Goal: Task Accomplishment & Management: Use online tool/utility

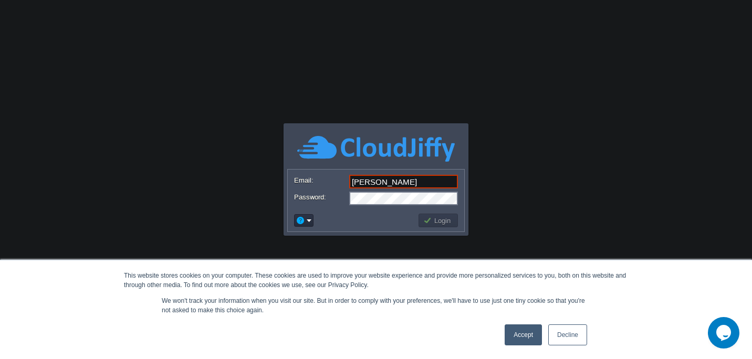
type input "[EMAIL_ADDRESS][DOMAIN_NAME]"
click at [445, 217] on button "Login" at bounding box center [438, 220] width 30 height 9
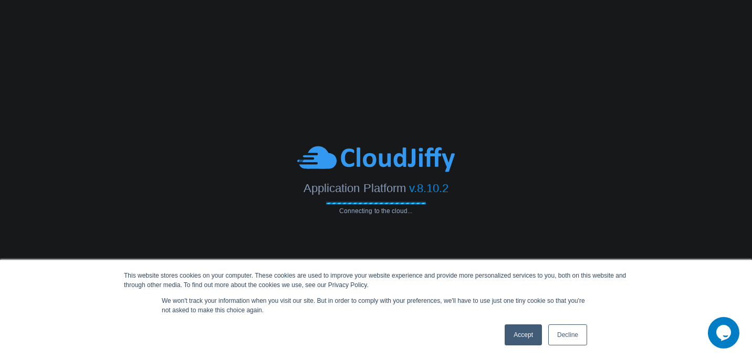
click at [518, 341] on link "Accept" at bounding box center [523, 334] width 37 height 21
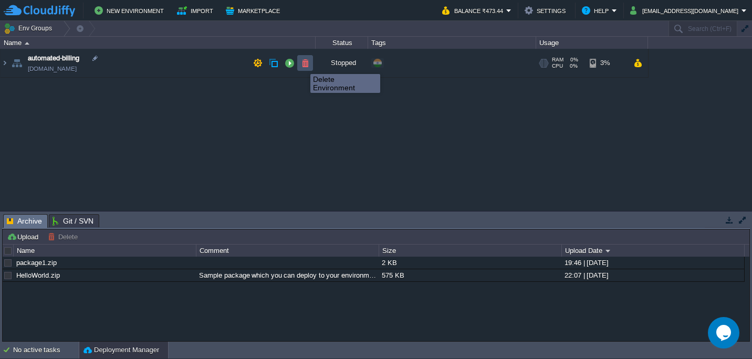
click at [302, 65] on button "button" at bounding box center [304, 62] width 9 height 9
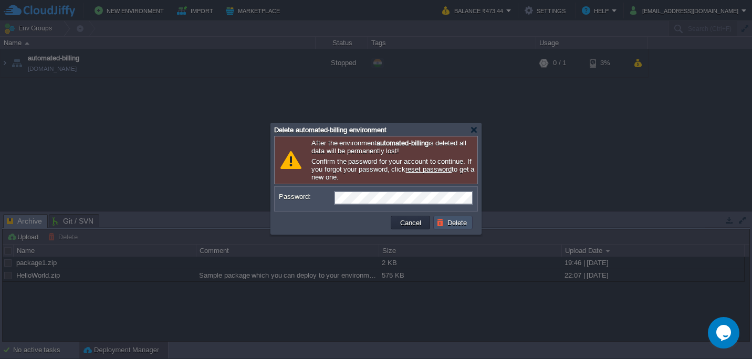
click at [456, 225] on button "Delete" at bounding box center [453, 222] width 34 height 9
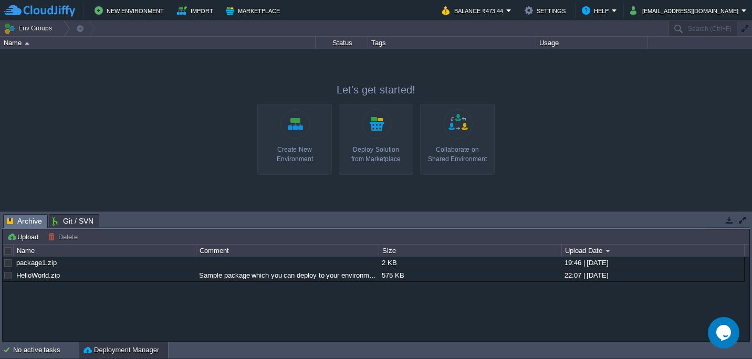
click at [290, 143] on link "Create New Environment" at bounding box center [294, 139] width 75 height 71
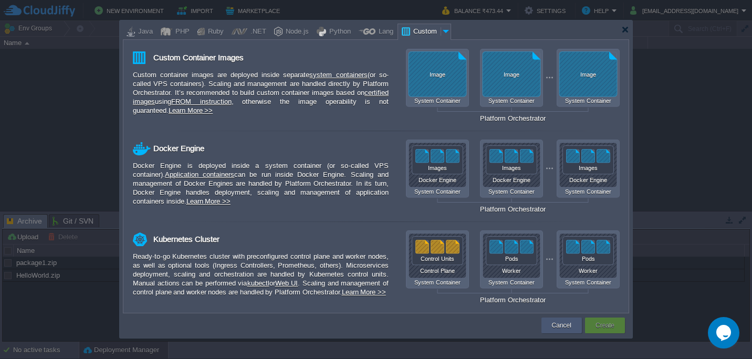
click at [556, 322] on button "Cancel" at bounding box center [561, 325] width 19 height 10
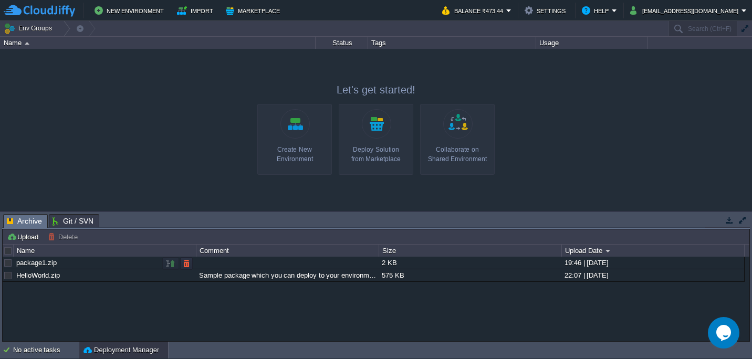
click at [9, 264] on div at bounding box center [7, 262] width 9 height 9
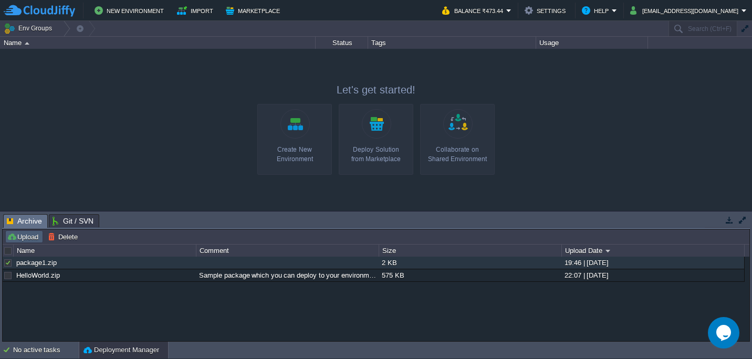
drag, startPoint x: 148, startPoint y: 307, endPoint x: 24, endPoint y: 237, distance: 142.4
click at [24, 237] on div "Upload [PERSON_NAME] to ... Custom application packages that can be deployed to…" at bounding box center [376, 285] width 747 height 112
click at [24, 237] on button "Upload" at bounding box center [24, 236] width 35 height 9
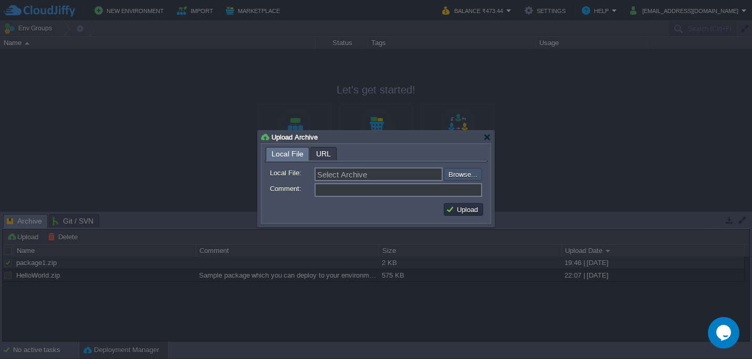
click at [471, 180] on input "file" at bounding box center [415, 174] width 133 height 13
click at [460, 176] on input "file" at bounding box center [415, 174] width 133 height 13
type input "C:\fakepath\canvaskit.zip"
type input "canvaskit.zip"
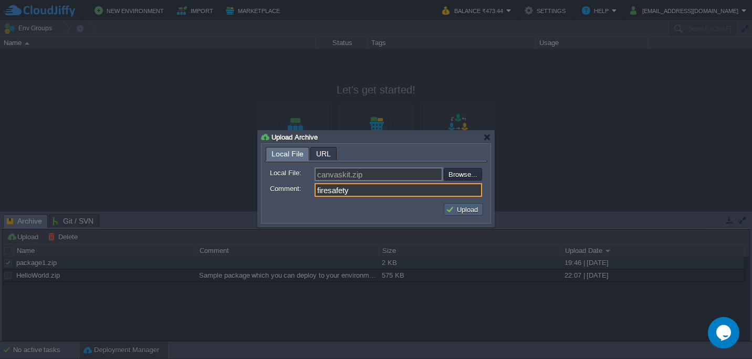
type input "firesafety"
click at [466, 209] on button "Upload" at bounding box center [463, 209] width 35 height 9
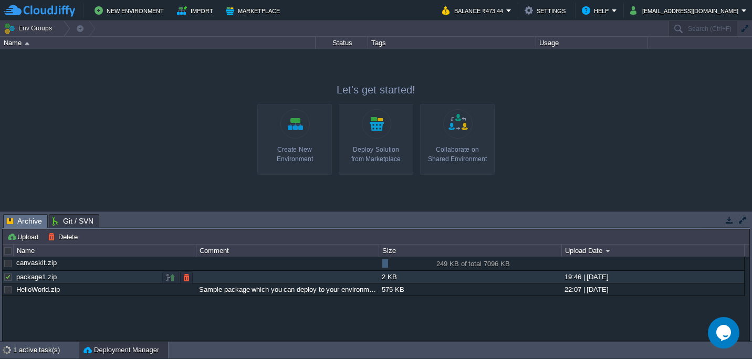
click at [8, 279] on div at bounding box center [7, 276] width 9 height 9
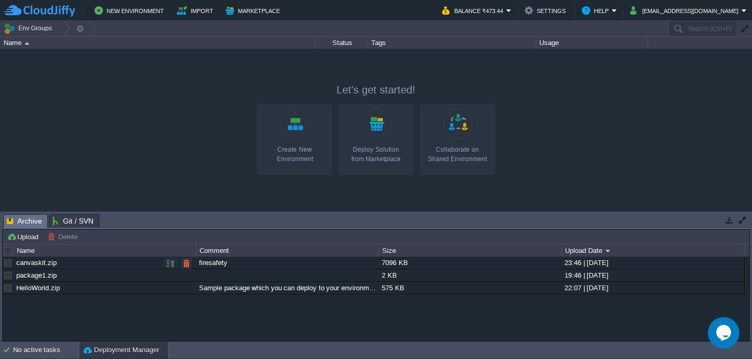
click at [43, 262] on link "canvaskit.zip" at bounding box center [36, 263] width 40 height 8
click at [301, 134] on link "Create New Environment" at bounding box center [294, 139] width 75 height 71
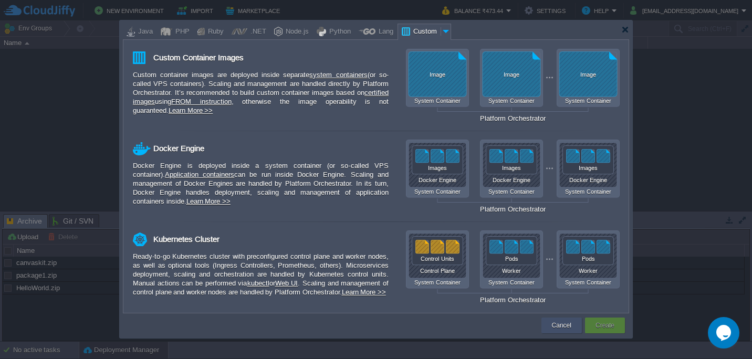
click at [553, 324] on button "Cancel" at bounding box center [561, 325] width 19 height 10
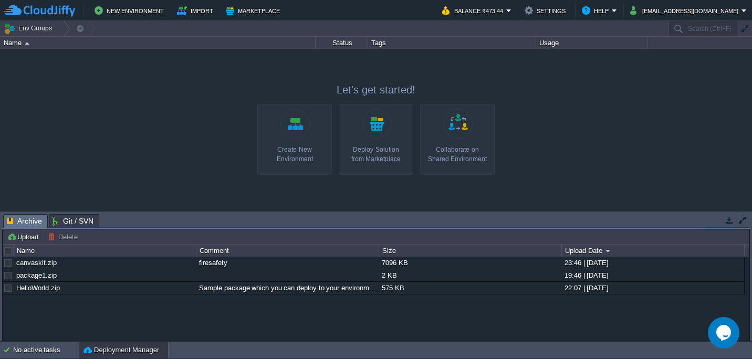
click at [306, 136] on link "Create New Environment" at bounding box center [294, 139] width 75 height 71
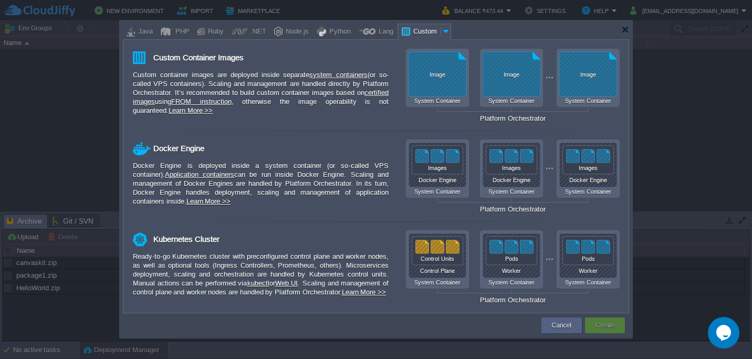
drag, startPoint x: 144, startPoint y: 29, endPoint x: 331, endPoint y: 14, distance: 187.0
click at [331, 14] on body "New Environment Import Marketplace Bonus ₹0.00 Upgrade Account Balance ₹473.44 …" at bounding box center [376, 179] width 752 height 359
click at [139, 30] on div "Java" at bounding box center [144, 32] width 18 height 16
type input "Application Servers"
type input "6"
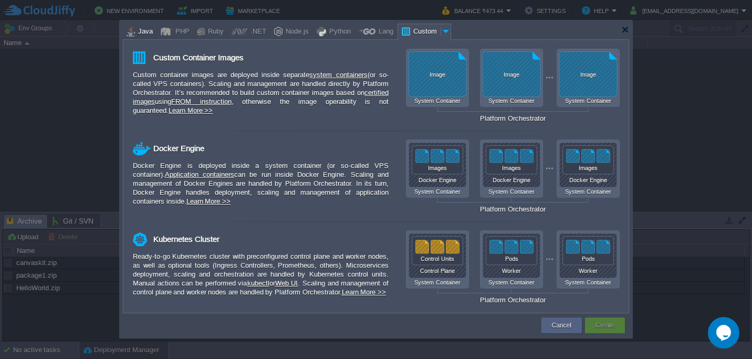
type input "Tomcat 11.0.10"
type input "Oracle OpenJD..."
type input "Stateful"
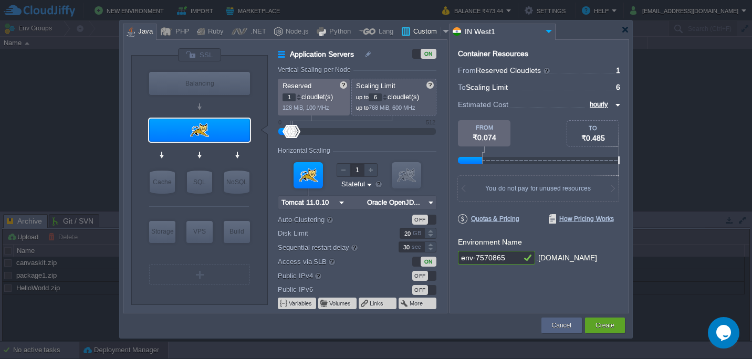
click at [422, 36] on div "Custom" at bounding box center [425, 32] width 30 height 16
type input "Application Servers"
type input "16"
type input "Docker Image"
type input "Stateless"
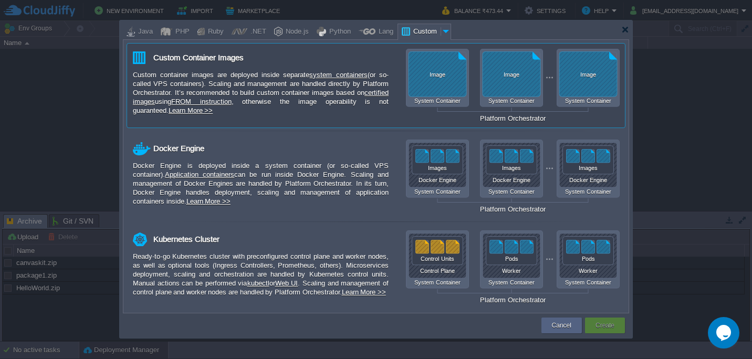
click at [439, 63] on div "Image System Container Image System Container Image System Container Platform O…" at bounding box center [513, 85] width 214 height 73
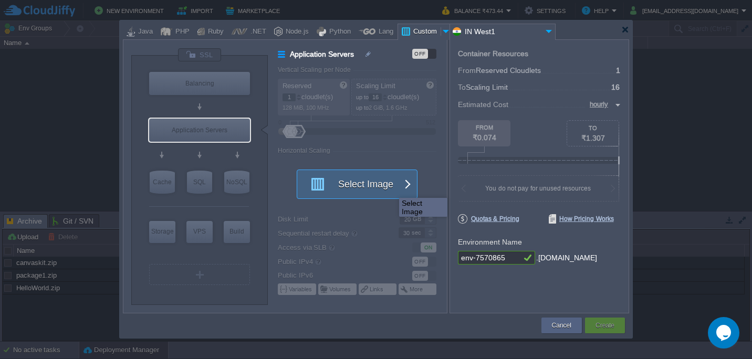
click at [391, 188] on button "Select Image" at bounding box center [351, 184] width 94 height 28
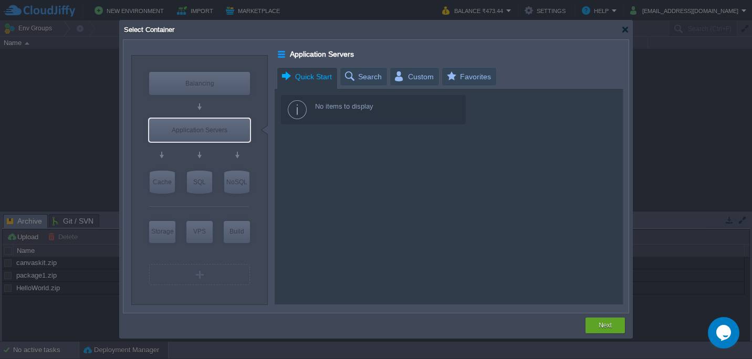
click at [322, 78] on span "Quick Start" at bounding box center [305, 77] width 51 height 18
click at [361, 79] on span "Search" at bounding box center [362, 77] width 38 height 18
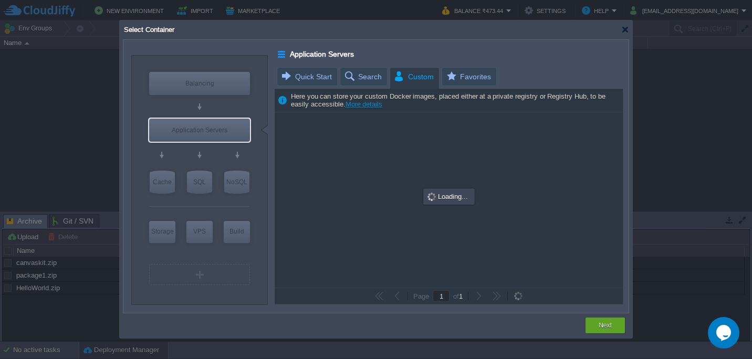
click at [412, 74] on span "Custom" at bounding box center [413, 77] width 40 height 18
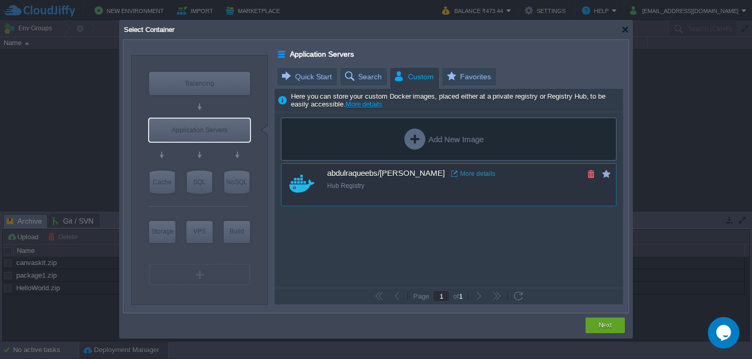
click at [592, 179] on td at bounding box center [590, 173] width 13 height 13
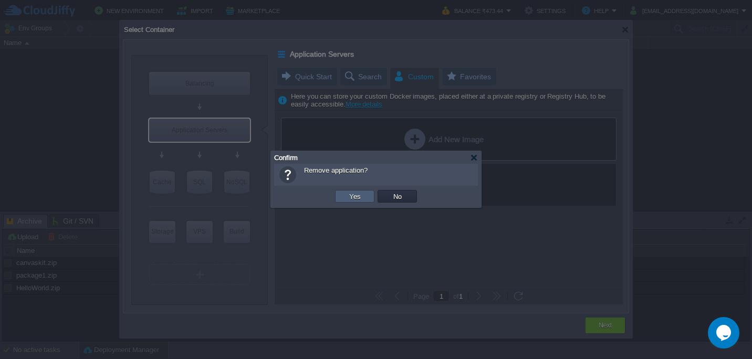
click at [361, 194] on button "Yes" at bounding box center [355, 196] width 18 height 9
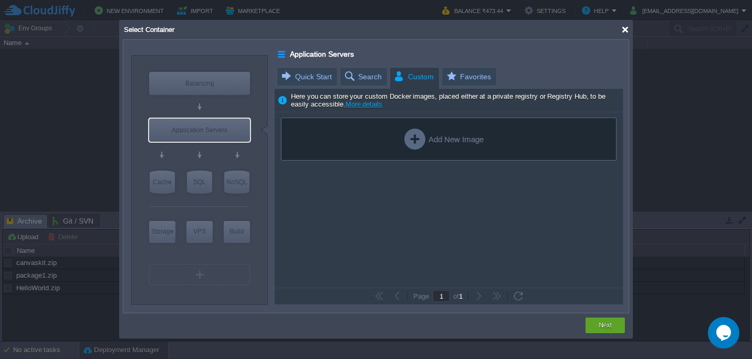
click at [624, 31] on div at bounding box center [625, 30] width 8 height 8
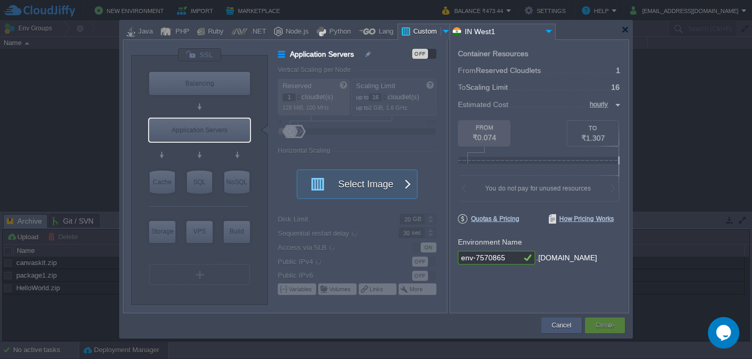
click at [573, 325] on div "Cancel" at bounding box center [561, 326] width 25 height 16
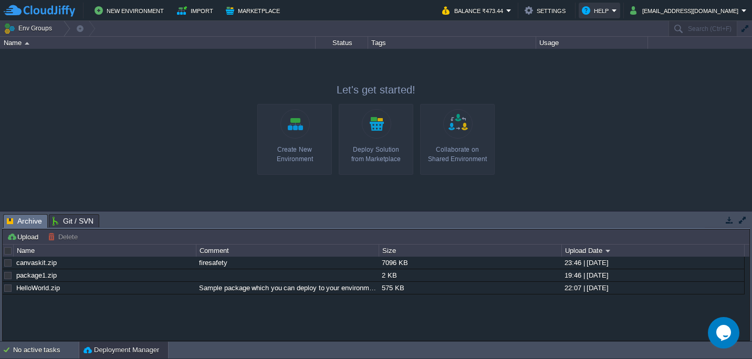
click at [603, 15] on button "Help" at bounding box center [597, 10] width 30 height 13
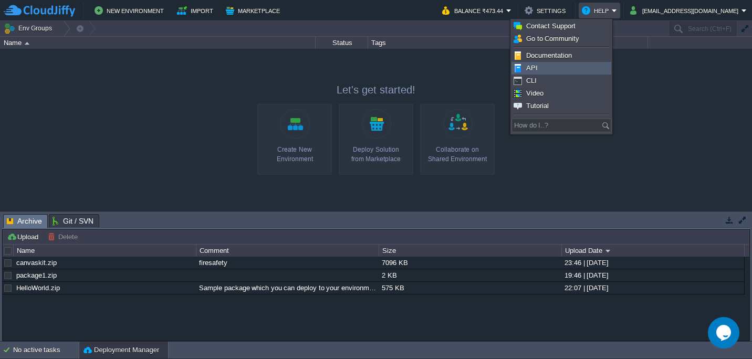
click at [583, 65] on link "API" at bounding box center [561, 68] width 99 height 12
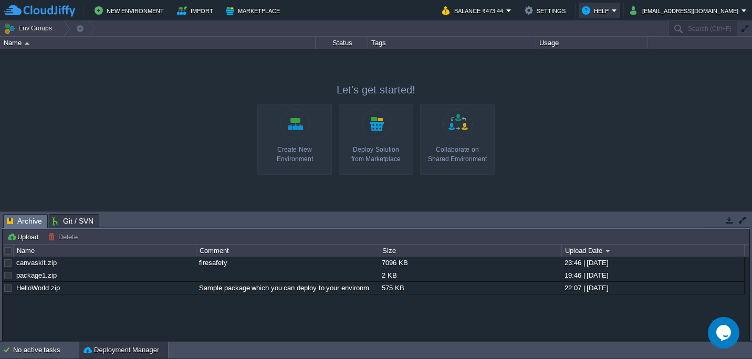
click at [585, 8] on button "Help" at bounding box center [597, 10] width 30 height 13
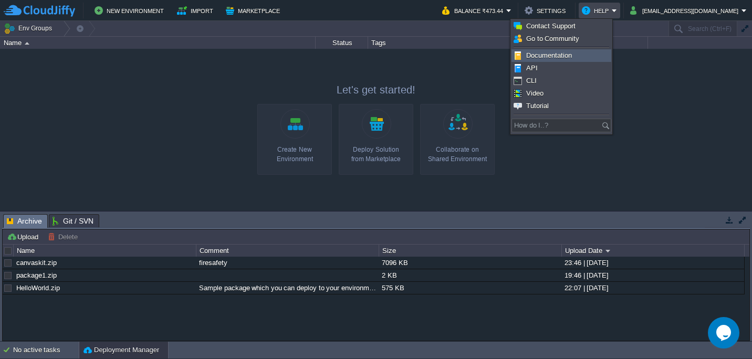
click at [556, 55] on span "Documentation" at bounding box center [549, 55] width 46 height 8
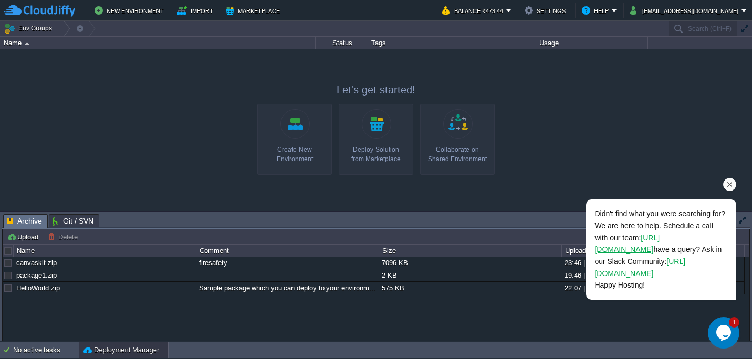
click at [726, 184] on icon "Chat attention grabber" at bounding box center [729, 184] width 9 height 9
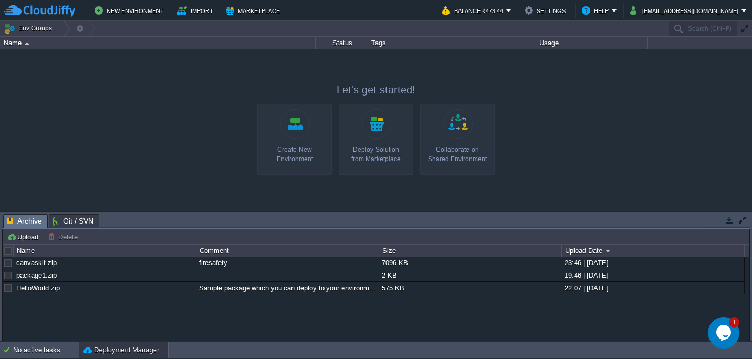
click at [299, 144] on link "Create New Environment" at bounding box center [294, 139] width 75 height 71
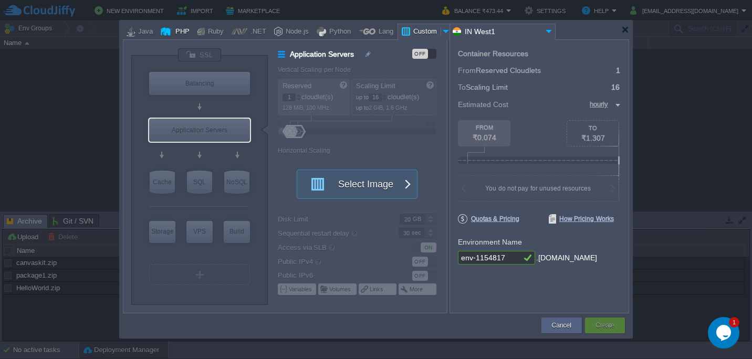
click at [172, 32] on div "PHP" at bounding box center [180, 32] width 17 height 16
type input "Application Servers"
type input "4"
type input "Apache [DATE]"
type input "PHP [DATE]"
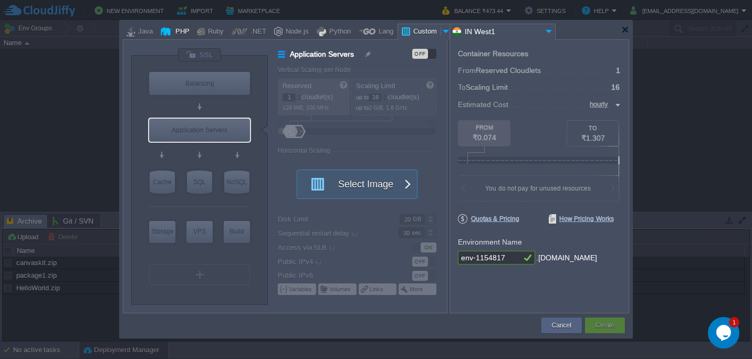
type input "Stateful"
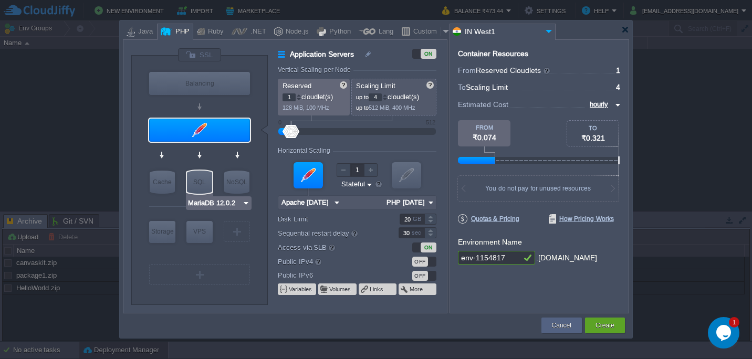
type input "AlmaLinux 9.6"
click at [603, 324] on button "Create" at bounding box center [604, 325] width 19 height 10
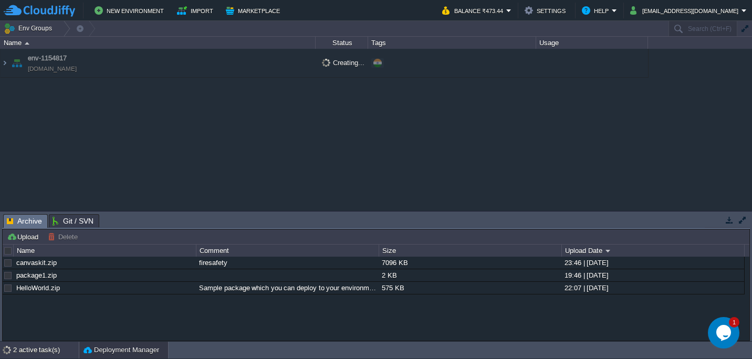
click at [47, 345] on div "2 active task(s)" at bounding box center [46, 350] width 66 height 17
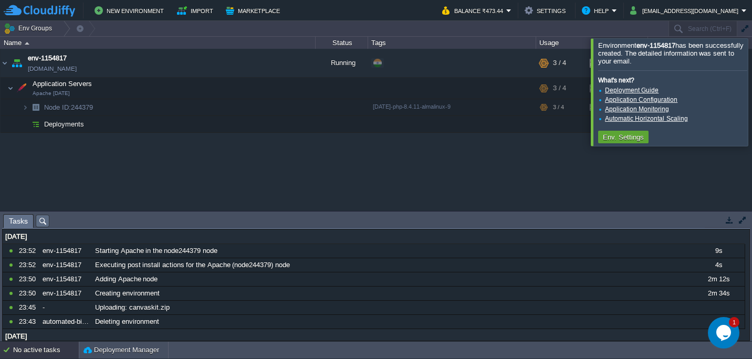
click at [642, 89] on link "Deployment Guide" at bounding box center [632, 90] width 54 height 7
click at [308, 106] on em at bounding box center [302, 106] width 14 height 9
click at [203, 166] on div "env-1154817 [DOMAIN_NAME] Running + Add to Env Group RAM 8% CPU 2% 1 / 4 10% Ap…" at bounding box center [376, 130] width 752 height 162
click at [751, 93] on div at bounding box center [764, 91] width 0 height 107
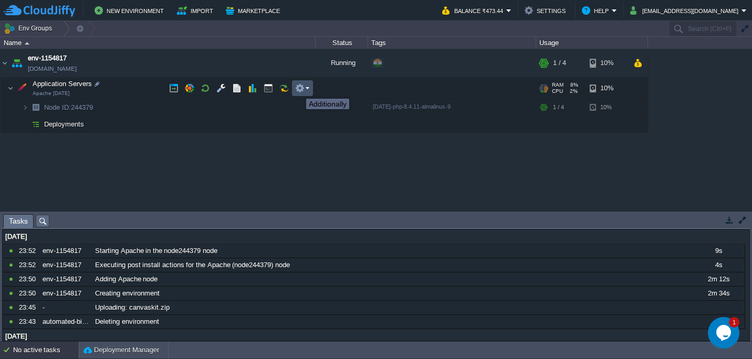
click at [298, 89] on button "button" at bounding box center [299, 87] width 9 height 9
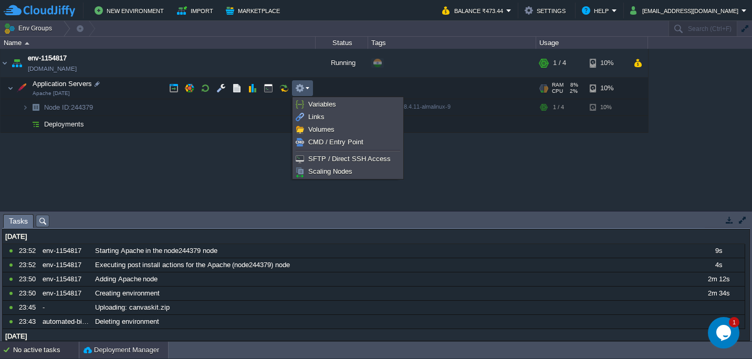
click at [91, 349] on button "Deployment Manager" at bounding box center [121, 350] width 76 height 10
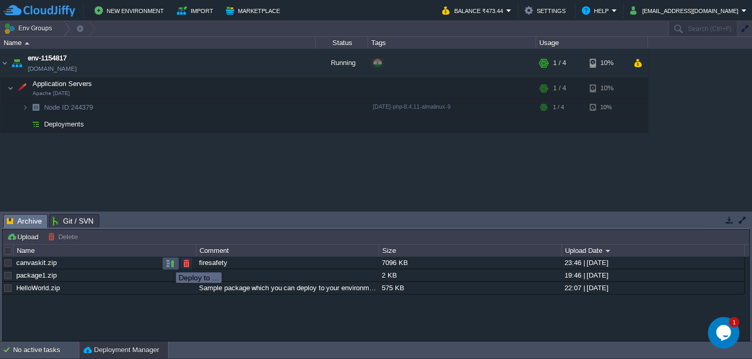
click at [168, 263] on button "button" at bounding box center [170, 263] width 9 height 9
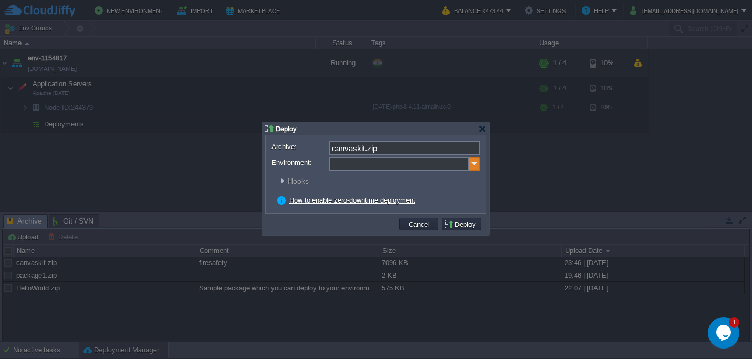
click at [472, 166] on img at bounding box center [474, 164] width 10 height 14
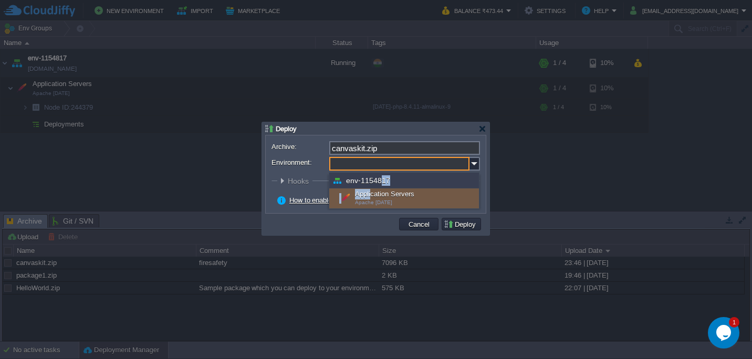
drag, startPoint x: 380, startPoint y: 179, endPoint x: 370, endPoint y: 199, distance: 22.3
click at [370, 199] on div "env-1154817 Application Servers Apache [DATE]" at bounding box center [404, 191] width 150 height 36
type input "Application Servers (env-1154817)"
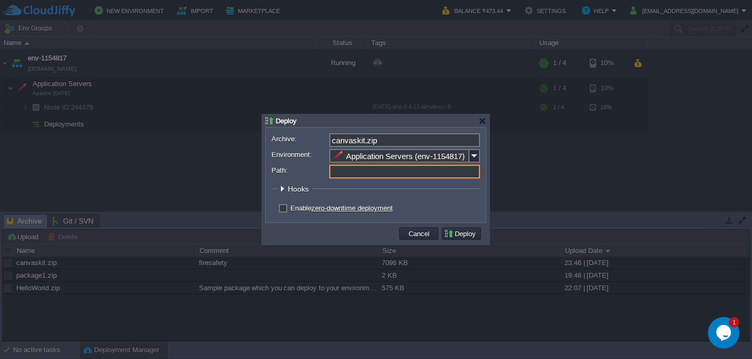
click at [411, 172] on input "Path:" at bounding box center [404, 172] width 151 height 14
type input "ROOT"
click at [462, 236] on button "Deploy" at bounding box center [461, 233] width 35 height 9
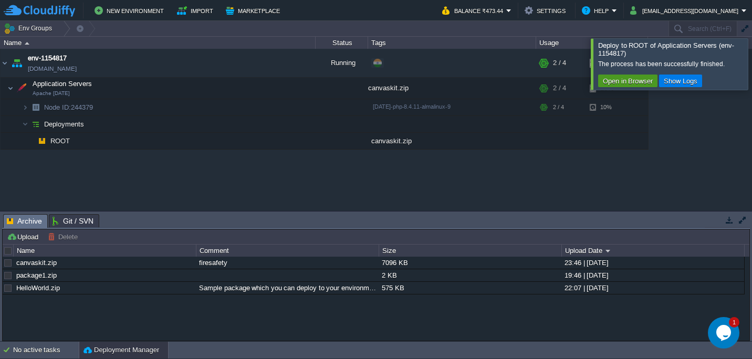
click at [642, 77] on button "Open in Browser" at bounding box center [628, 80] width 56 height 9
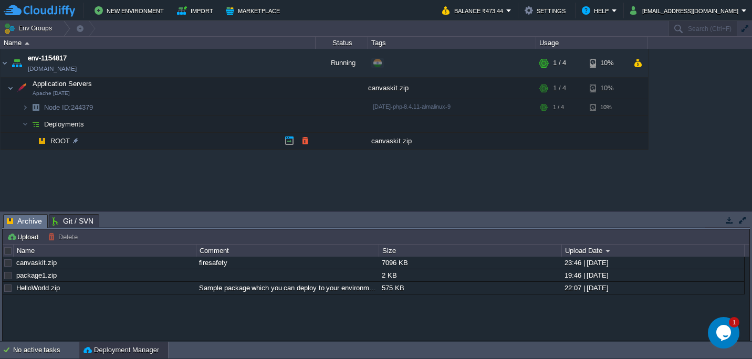
click at [387, 143] on div "canvaskit.zip" at bounding box center [452, 141] width 168 height 16
click at [304, 142] on button "button" at bounding box center [304, 140] width 9 height 9
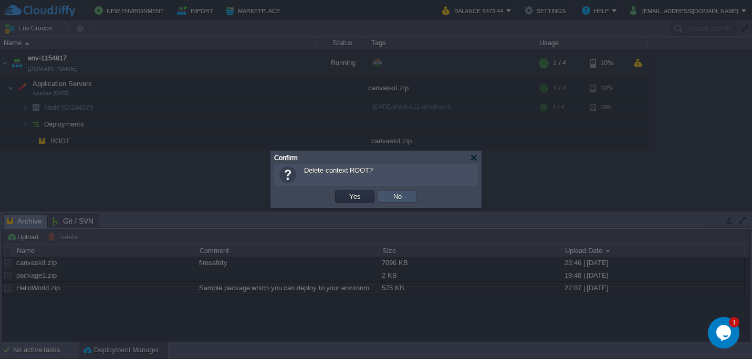
click at [402, 195] on button "No" at bounding box center [397, 196] width 15 height 9
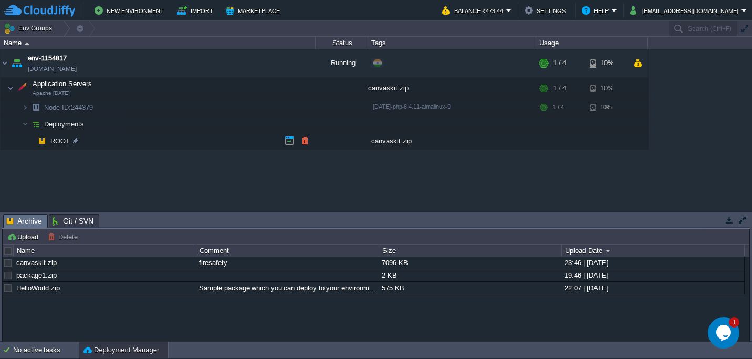
click at [55, 139] on span "ROOT" at bounding box center [60, 140] width 22 height 9
click at [171, 292] on button "button" at bounding box center [170, 289] width 9 height 9
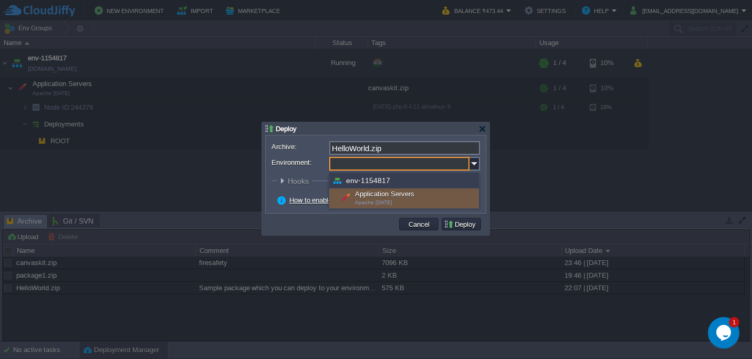
click at [426, 167] on input "Environment:" at bounding box center [399, 164] width 140 height 14
click at [417, 196] on div "Application Servers Apache [DATE]" at bounding box center [404, 198] width 150 height 20
type input "Application Servers (env-1154817)"
type input "ROOT-917"
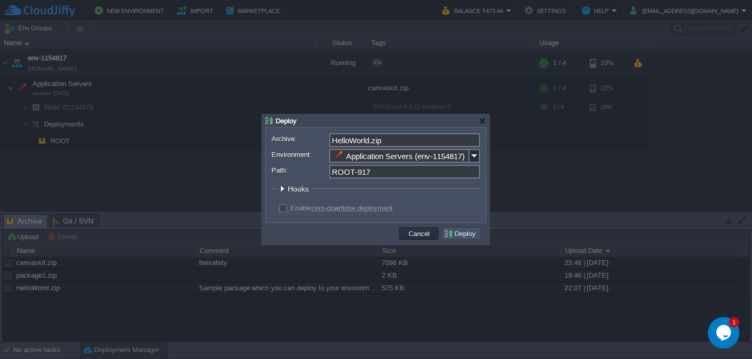
click at [460, 236] on button "Deploy" at bounding box center [461, 233] width 35 height 9
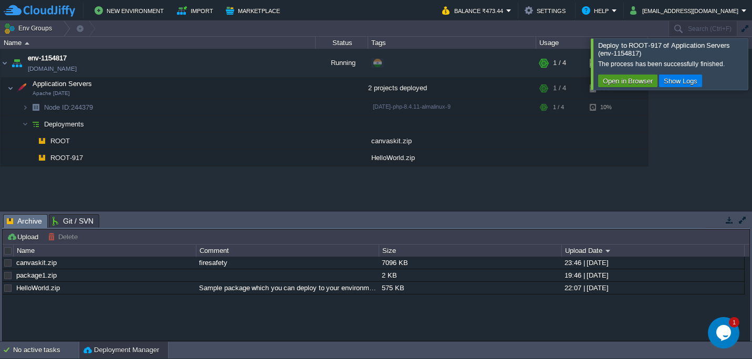
click at [629, 81] on button "Open in Browser" at bounding box center [628, 80] width 56 height 9
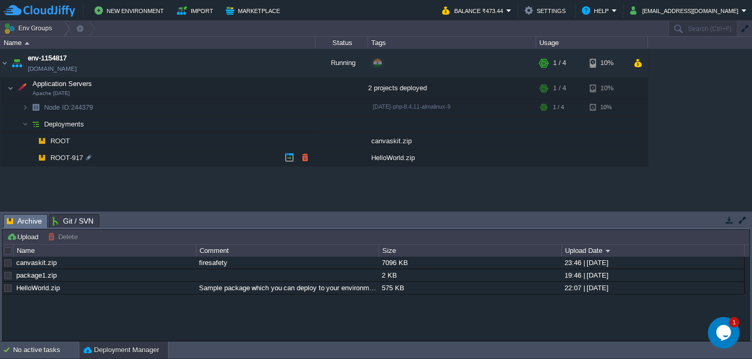
click at [392, 159] on div "HelloWorld.zip" at bounding box center [452, 158] width 168 height 16
click at [288, 156] on button "button" at bounding box center [289, 157] width 9 height 9
click at [307, 157] on button "button" at bounding box center [304, 157] width 9 height 9
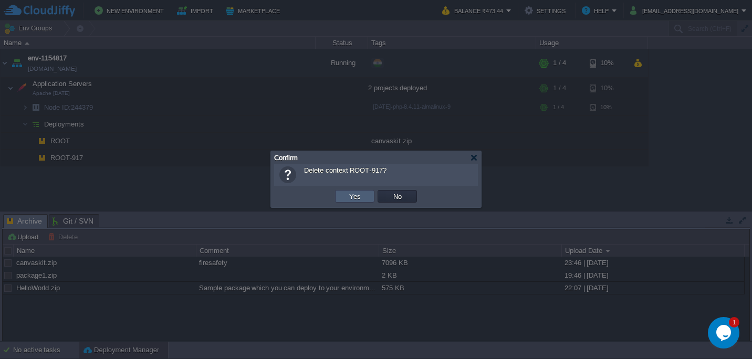
click at [355, 200] on button "Yes" at bounding box center [355, 196] width 18 height 9
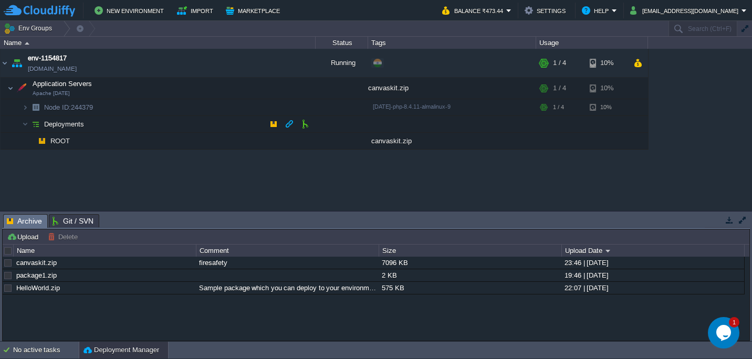
click at [59, 119] on td "Deployments" at bounding box center [158, 124] width 315 height 17
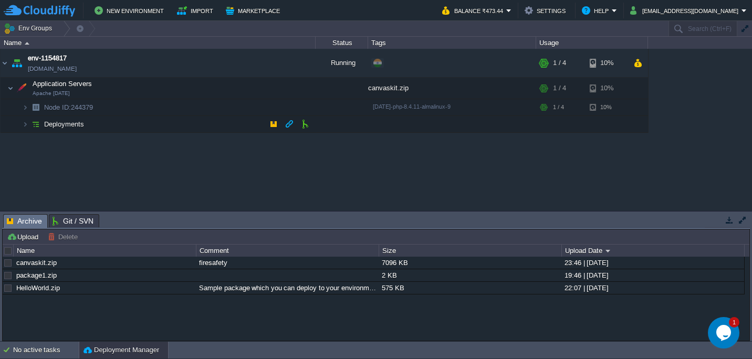
click at [59, 119] on td "Deployments" at bounding box center [158, 124] width 315 height 17
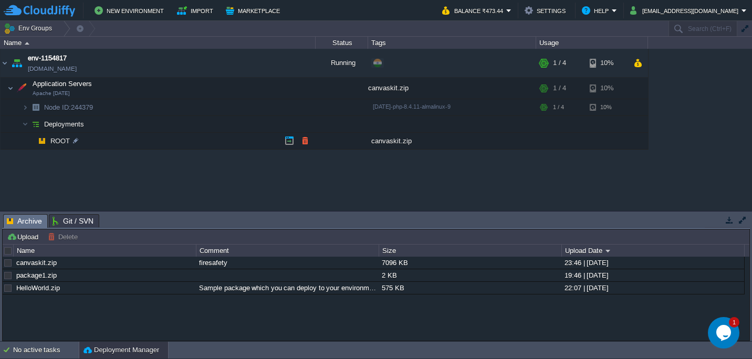
click at [384, 144] on div "canvaskit.zip" at bounding box center [452, 141] width 168 height 16
click at [288, 136] on td at bounding box center [289, 141] width 16 height 16
click at [28, 106] on img at bounding box center [25, 107] width 6 height 16
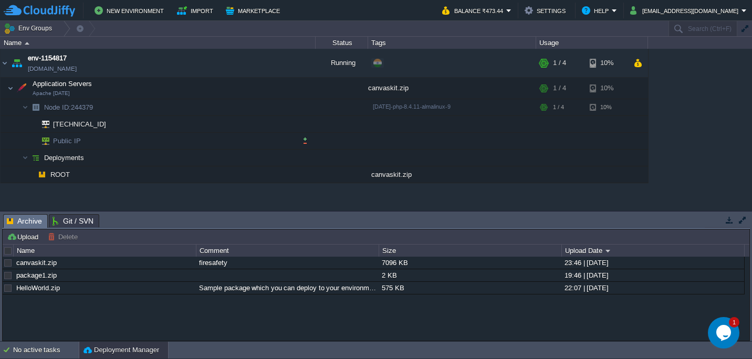
click at [64, 146] on span "Public IP" at bounding box center [67, 141] width 30 height 16
click at [104, 126] on div at bounding box center [103, 124] width 9 height 9
click at [671, 5] on button "[EMAIL_ADDRESS][DOMAIN_NAME]" at bounding box center [685, 10] width 111 height 13
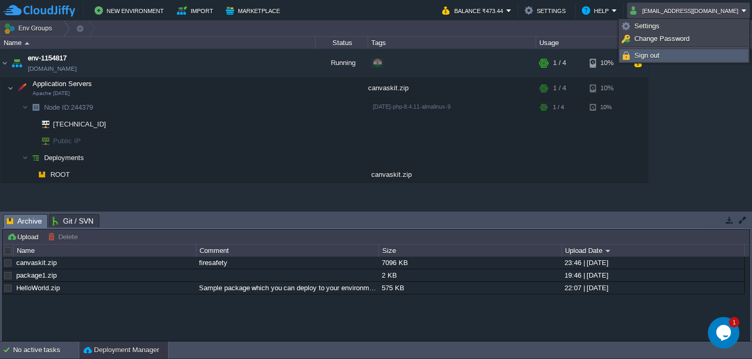
click at [654, 57] on span "Sign out" at bounding box center [646, 55] width 25 height 8
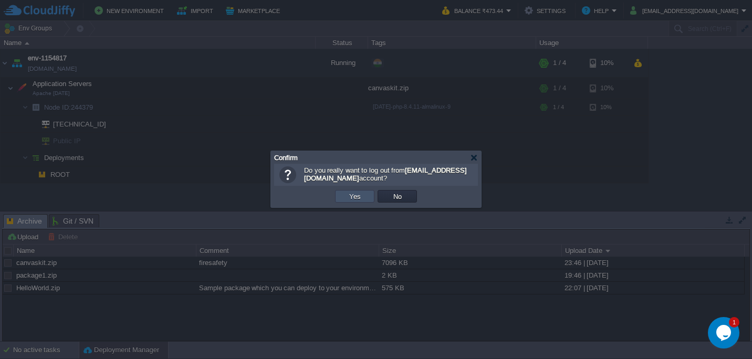
click at [353, 199] on button "Yes" at bounding box center [355, 196] width 18 height 9
